Goal: Task Accomplishment & Management: Use online tool/utility

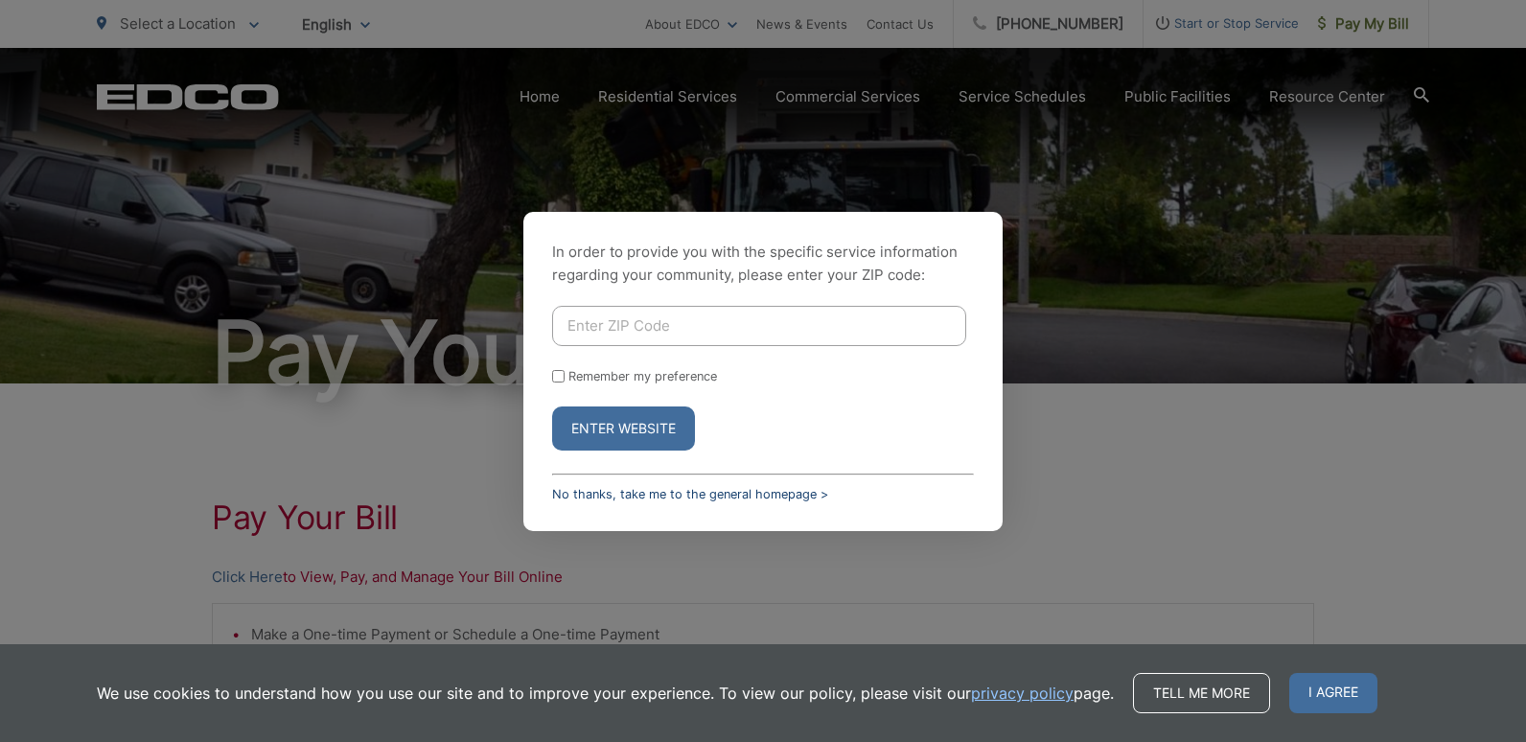
click at [657, 499] on link "No thanks, take me to the general homepage >" at bounding box center [690, 494] width 276 height 14
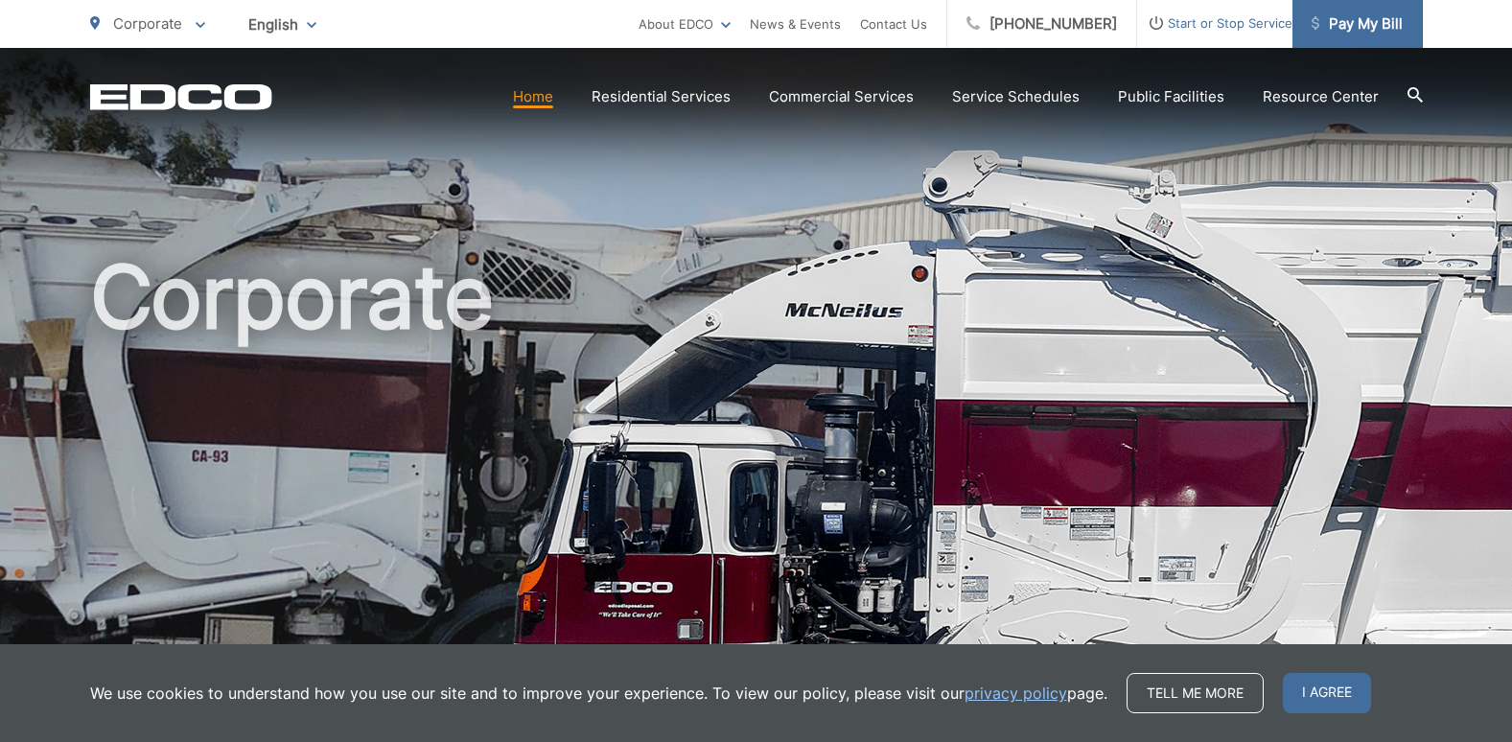
click at [1354, 32] on span "Pay My Bill" at bounding box center [1356, 23] width 91 height 23
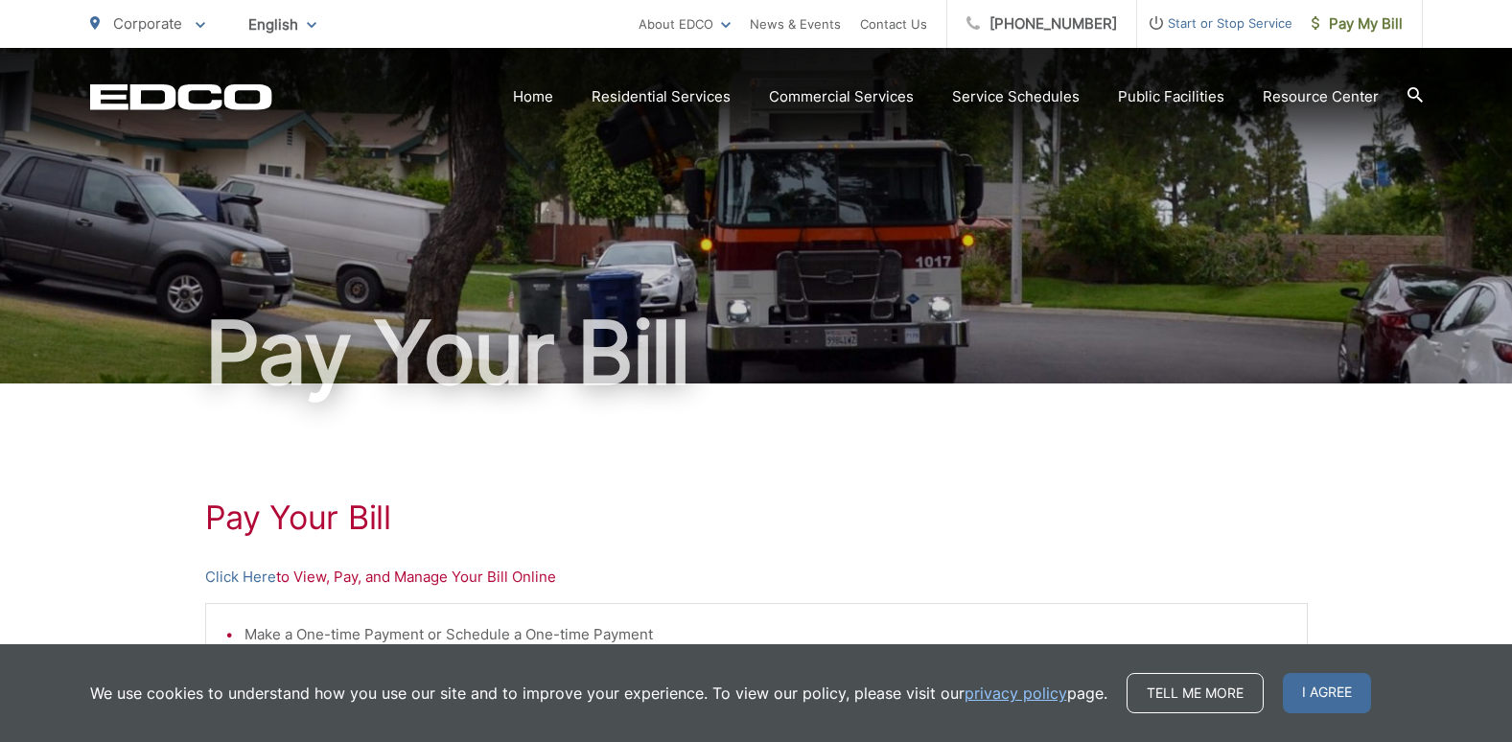
scroll to position [192, 0]
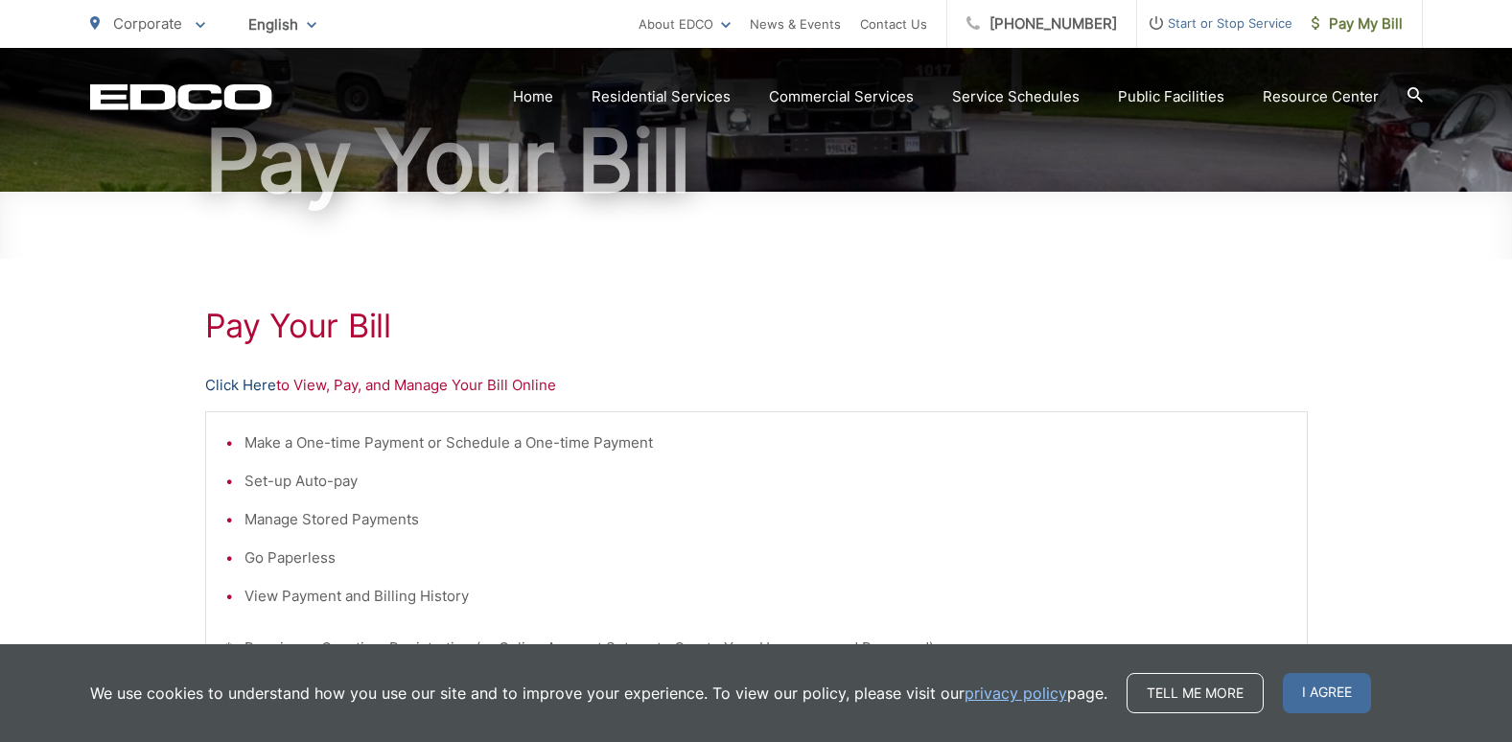
click at [268, 386] on link "Click Here" at bounding box center [240, 385] width 71 height 23
